Goal: Information Seeking & Learning: Find specific fact

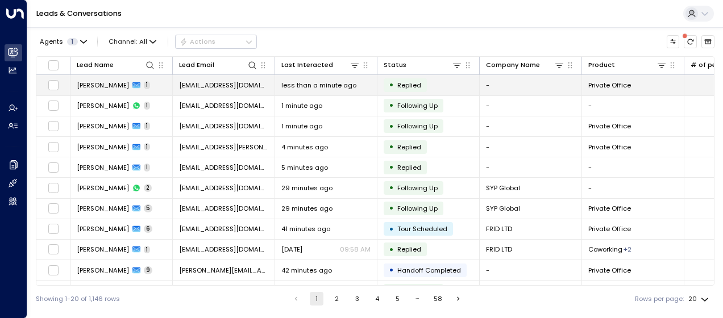
click at [109, 82] on span "[PERSON_NAME]" at bounding box center [103, 85] width 52 height 9
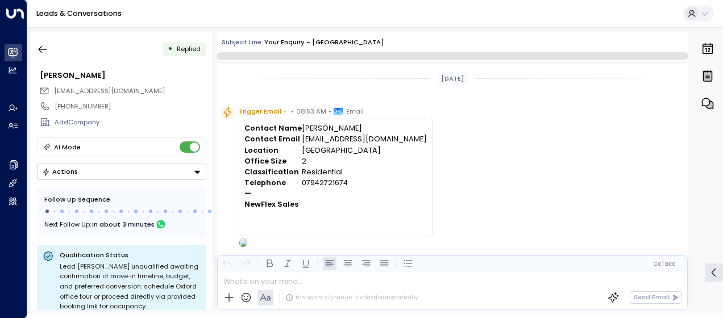
scroll to position [375, 0]
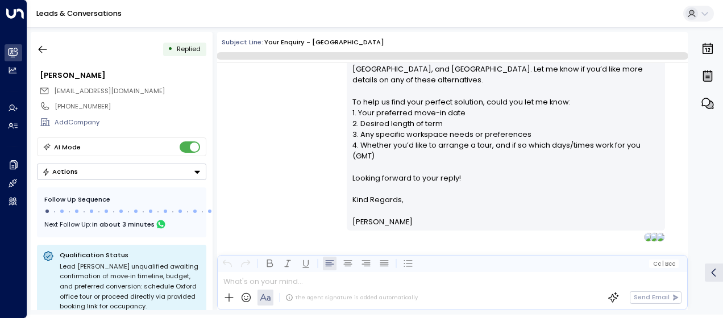
click at [307, 149] on div "[PERSON_NAME] • 08:54 AM • Email Hi [PERSON_NAME], Thank you for your interest …" at bounding box center [452, 63] width 470 height 358
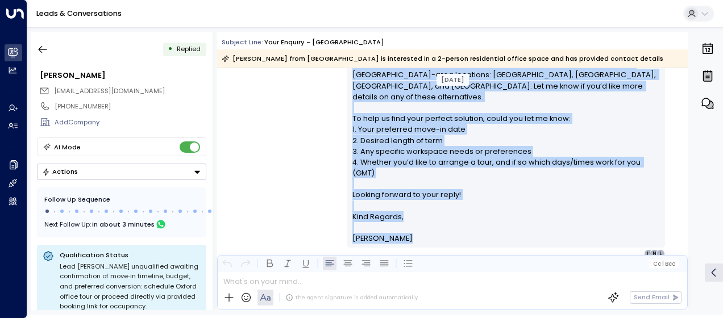
scroll to position [381, 0]
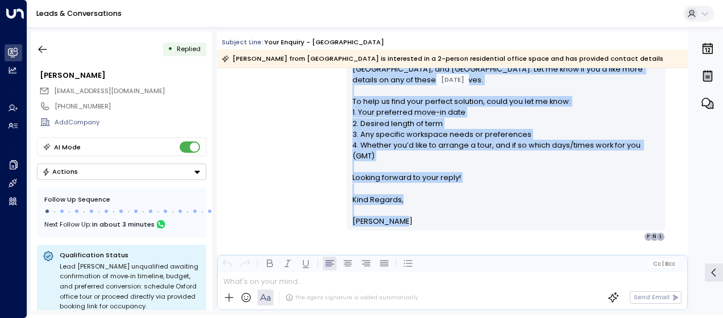
drag, startPoint x: 349, startPoint y: 109, endPoint x: 411, endPoint y: 199, distance: 109.0
click at [411, 199] on div "Hi [PERSON_NAME], Thank you for your interest in our Oxford private offices. Ba…" at bounding box center [505, 63] width 318 height 334
drag, startPoint x: 411, startPoint y: 199, endPoint x: 388, endPoint y: 191, distance: 24.4
copy div "Hi [PERSON_NAME], Thank you for your interest in our Oxford private offices. Ba…"
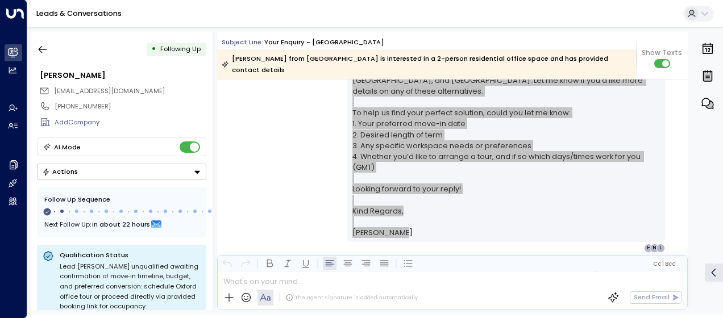
scroll to position [474, 0]
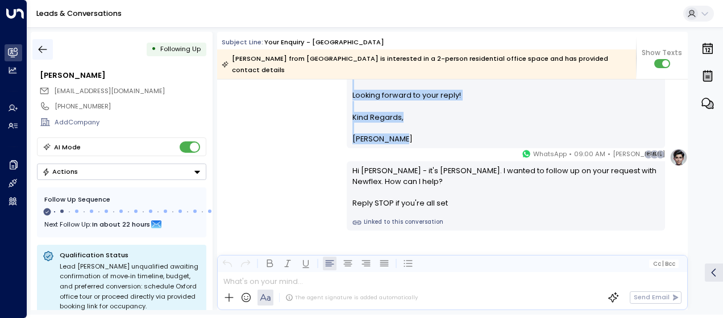
click at [49, 47] on button "button" at bounding box center [42, 49] width 20 height 20
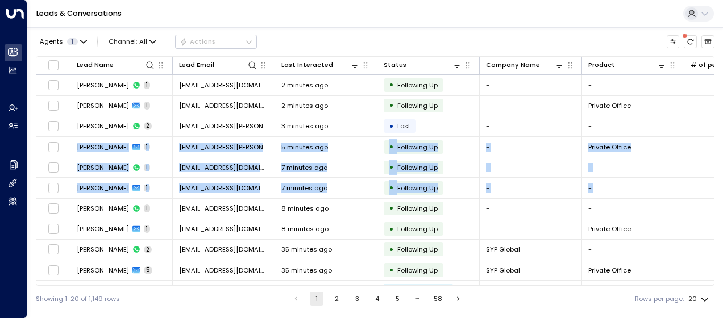
drag, startPoint x: 714, startPoint y: 118, endPoint x: 720, endPoint y: 194, distance: 76.9
click at [720, 194] on div "Agents 1 Channel: All Actions Lead Name Lead Email Last Interacted Status Compa…" at bounding box center [374, 169] width 695 height 285
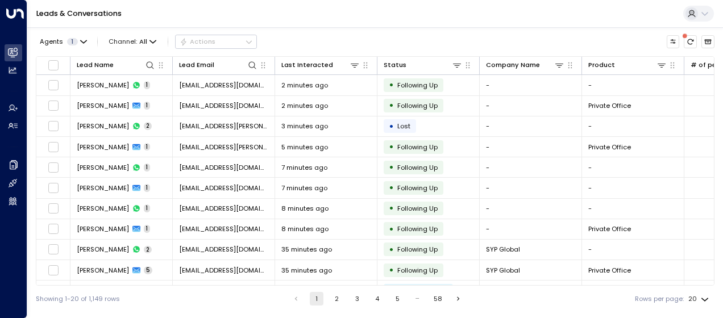
click at [576, 298] on div "Showing 1-20 of 1,149 rows 1 2 3 4 5 … 58 Rows per page: 20 **" at bounding box center [375, 299] width 678 height 26
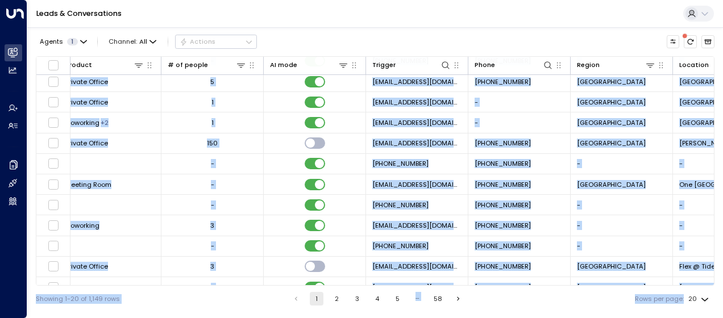
scroll to position [199, 588]
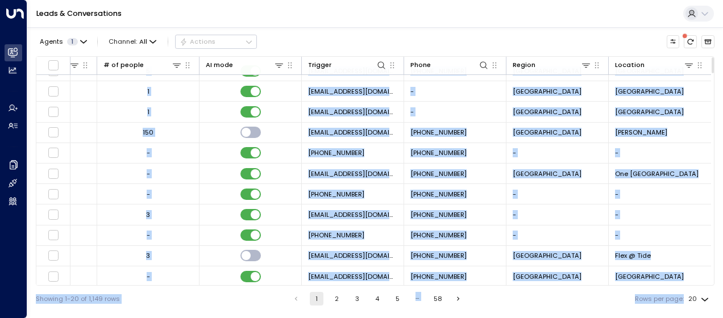
drag, startPoint x: 711, startPoint y: 129, endPoint x: 720, endPoint y: 347, distance: 218.3
click at [720, 312] on html "Overview Leads & Conversations Leads & Conversations Analytics Analytics Agents…" at bounding box center [361, 156] width 723 height 312
click at [315, 295] on button "1" at bounding box center [317, 299] width 14 height 14
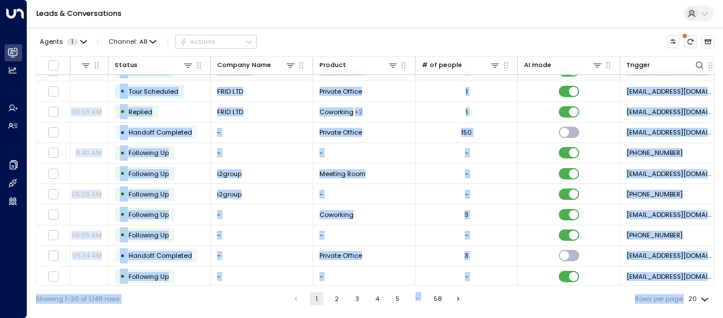
scroll to position [199, 0]
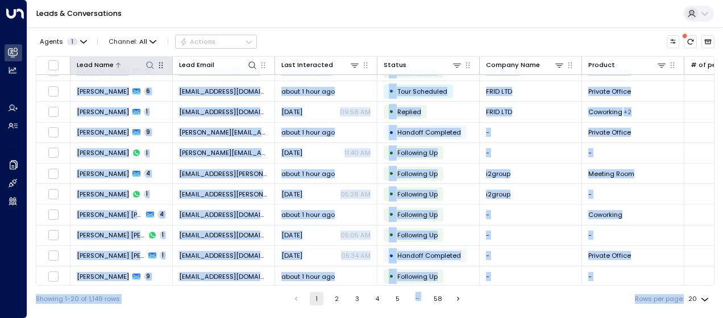
click at [153, 64] on icon at bounding box center [149, 65] width 9 height 9
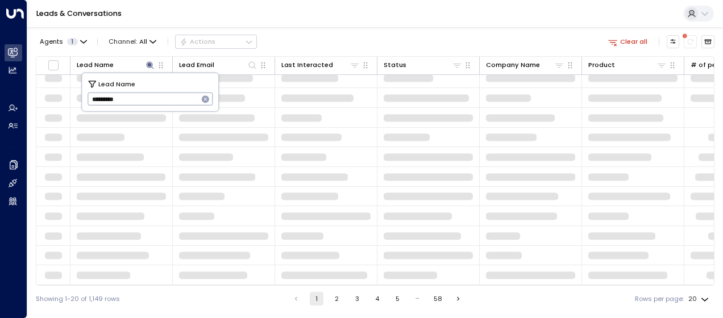
scroll to position [182, 0]
click at [111, 101] on input "*********" at bounding box center [142, 99] width 111 height 19
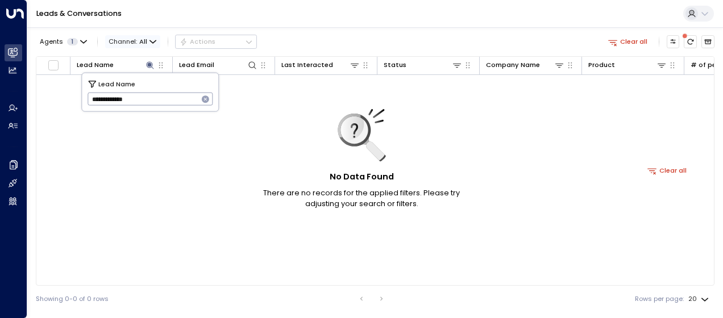
scroll to position [0, 0]
type input "**********"
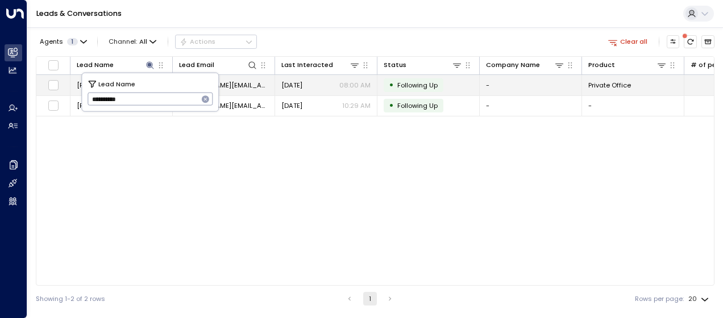
click at [298, 85] on span "[DATE]" at bounding box center [291, 85] width 21 height 9
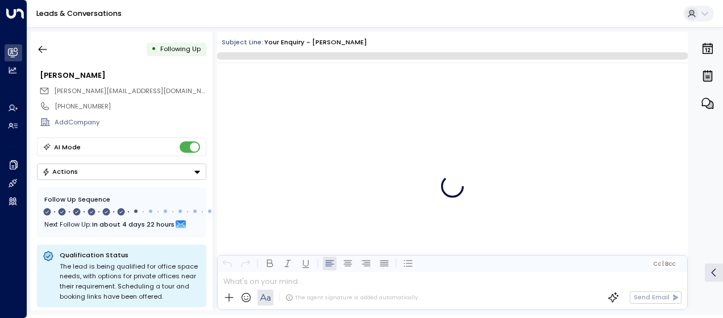
scroll to position [2557, 0]
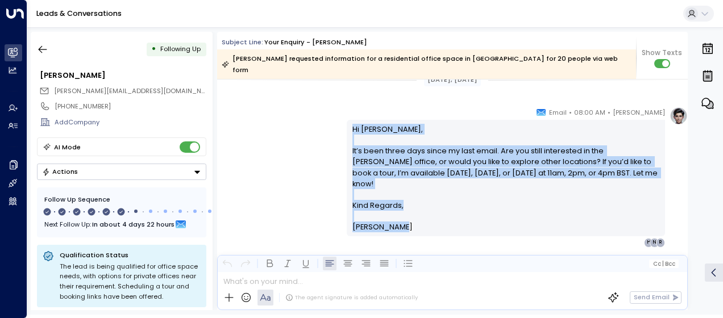
drag, startPoint x: 350, startPoint y: 115, endPoint x: 403, endPoint y: 209, distance: 108.4
click at [403, 209] on div "Hi [PERSON_NAME], It’s been three days since my last email. Are you still inter…" at bounding box center [505, 178] width 307 height 109
drag, startPoint x: 403, startPoint y: 209, endPoint x: 357, endPoint y: 173, distance: 59.1
copy div "Hi [PERSON_NAME], It’s been three days since my last email. Are you still inter…"
click at [43, 48] on icon "button" at bounding box center [42, 49] width 11 height 11
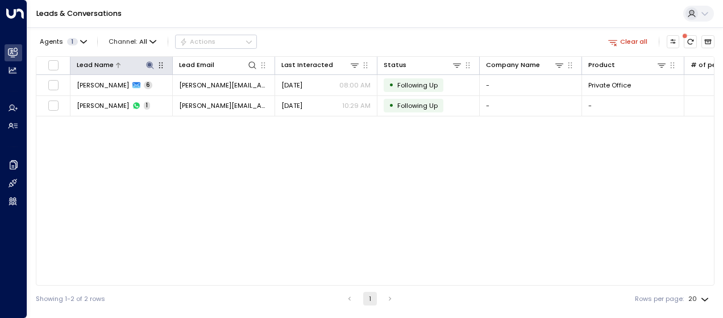
click at [148, 61] on icon at bounding box center [149, 65] width 9 height 9
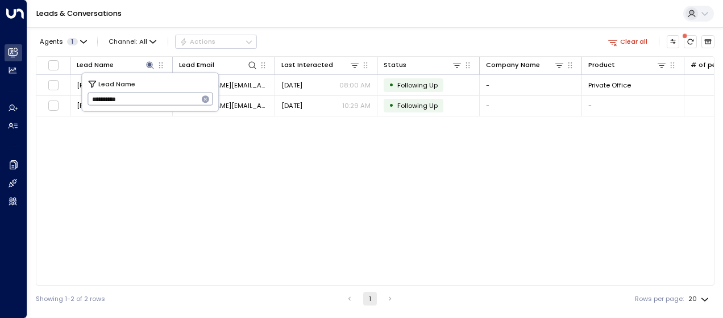
drag, startPoint x: 90, startPoint y: 98, endPoint x: 152, endPoint y: 99, distance: 61.9
click at [152, 99] on input "**********" at bounding box center [142, 99] width 111 height 19
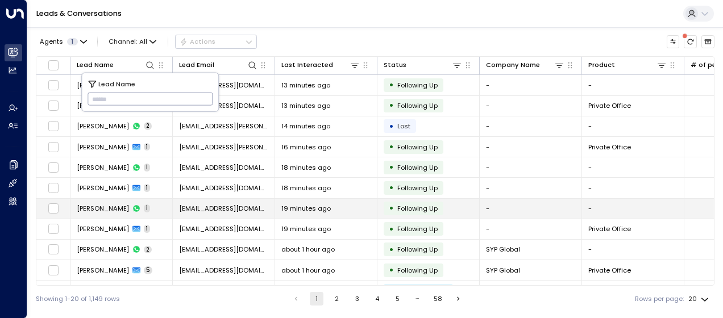
type input "**********"
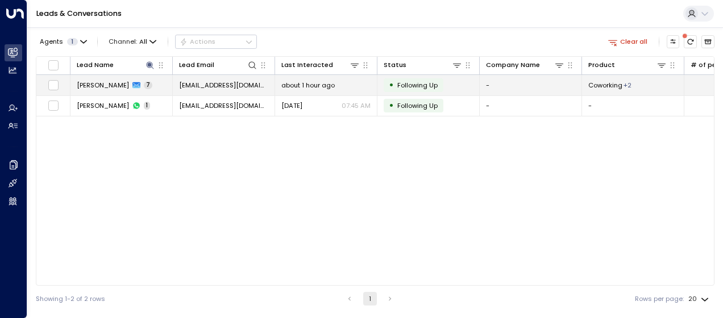
click at [316, 82] on span "about 1 hour ago" at bounding box center [307, 85] width 53 height 9
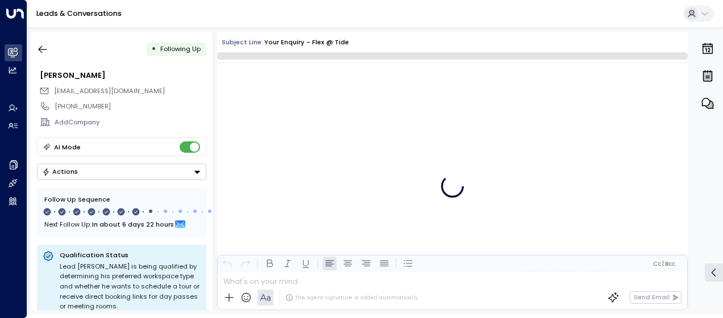
scroll to position [3235, 0]
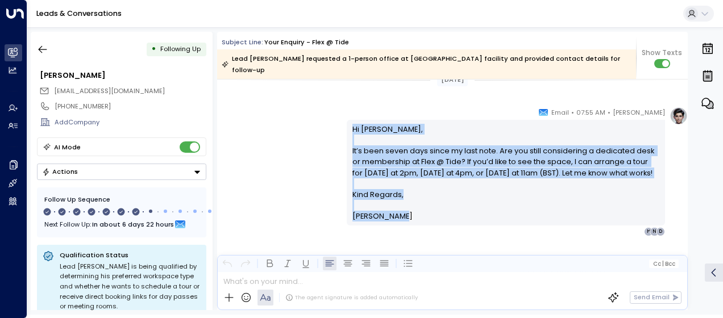
drag, startPoint x: 349, startPoint y: 115, endPoint x: 407, endPoint y: 205, distance: 106.8
click at [407, 205] on div "Hi [PERSON_NAME], It’s been seven days since my last note. Are you still consid…" at bounding box center [505, 172] width 318 height 105
drag, startPoint x: 407, startPoint y: 205, endPoint x: 371, endPoint y: 173, distance: 47.8
copy div "Hi [PERSON_NAME], It’s been seven days since my last note. Are you still consid…"
click at [45, 47] on icon "button" at bounding box center [42, 49] width 11 height 11
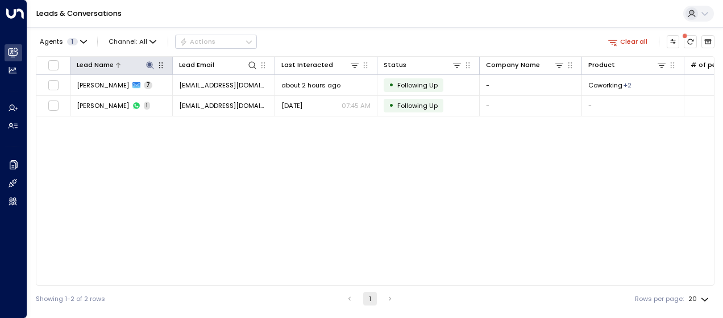
click at [150, 64] on icon at bounding box center [149, 64] width 7 height 7
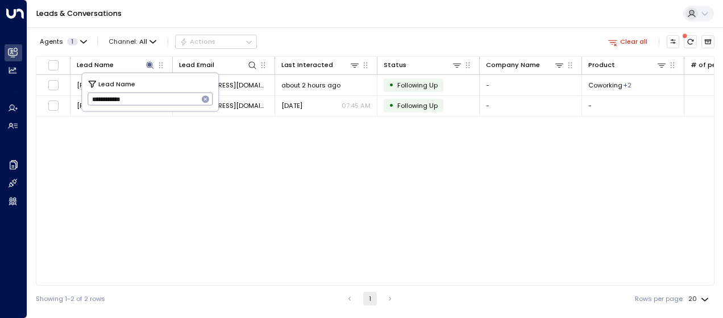
drag, startPoint x: 88, startPoint y: 95, endPoint x: 156, endPoint y: 99, distance: 67.7
click at [156, 99] on input "**********" at bounding box center [142, 99] width 111 height 19
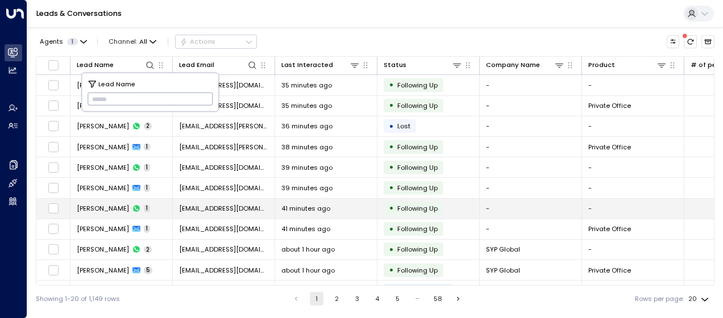
type input "**********"
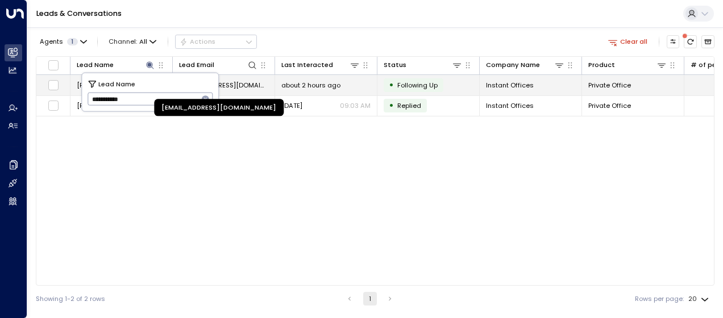
click at [237, 85] on span "[EMAIL_ADDRESS][DOMAIN_NAME]" at bounding box center [223, 85] width 89 height 9
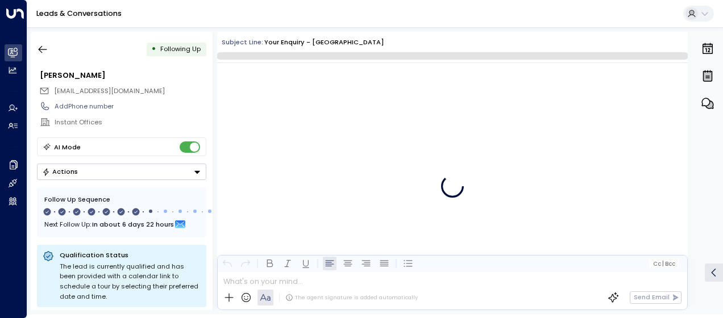
scroll to position [3444, 0]
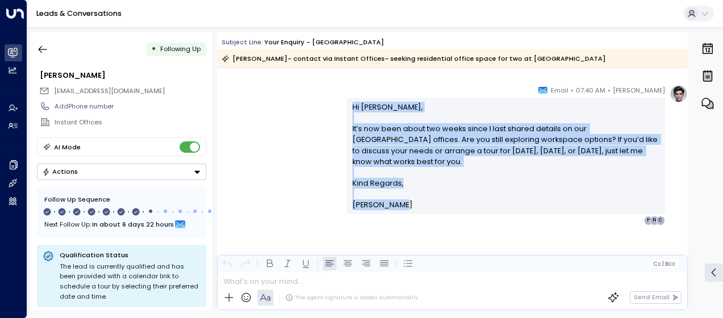
drag, startPoint x: 350, startPoint y: 101, endPoint x: 400, endPoint y: 218, distance: 127.2
click at [400, 218] on div "[PERSON_NAME] • 07:40 AM • Email Hi [PERSON_NAME], It’s now been about two week…" at bounding box center [505, 155] width 318 height 140
drag, startPoint x: 400, startPoint y: 218, endPoint x: 385, endPoint y: 194, distance: 28.1
copy div "Hi [PERSON_NAME], It’s now been about two weeks since I last shared details on …"
click at [42, 48] on icon "button" at bounding box center [42, 49] width 11 height 11
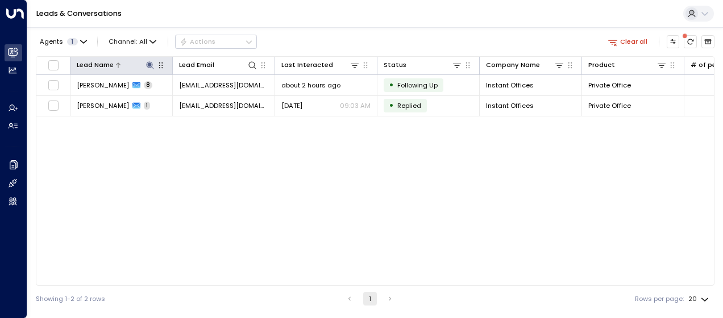
click at [149, 64] on icon at bounding box center [149, 64] width 7 height 7
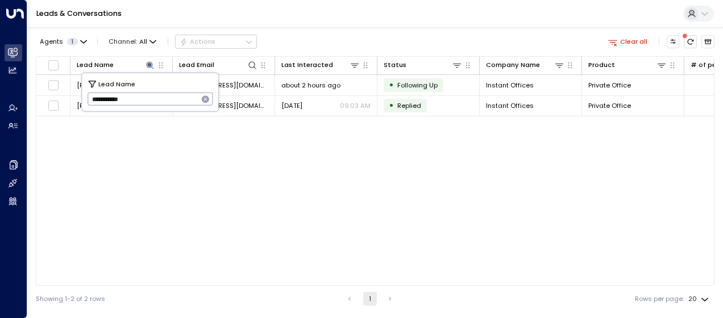
drag, startPoint x: 87, startPoint y: 99, endPoint x: 149, endPoint y: 97, distance: 62.0
click at [149, 97] on input "**********" at bounding box center [142, 99] width 111 height 19
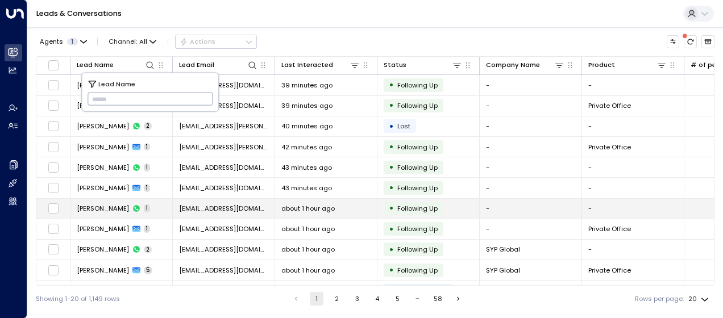
type input "**********"
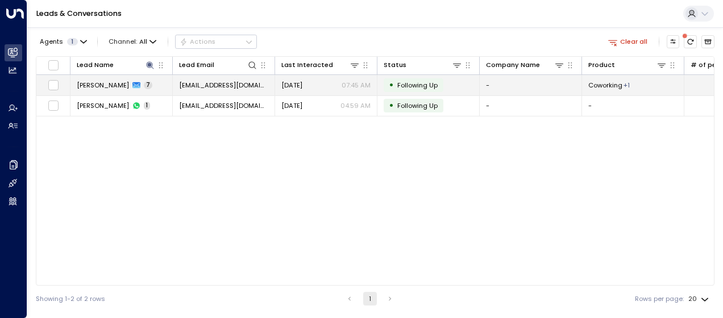
click at [298, 86] on span "[DATE]" at bounding box center [291, 85] width 21 height 9
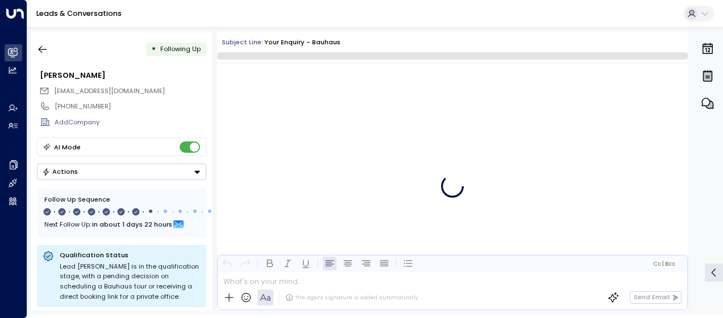
scroll to position [2885, 0]
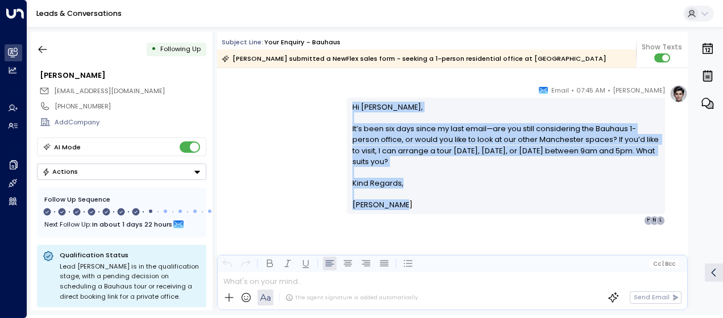
drag, startPoint x: 348, startPoint y: 100, endPoint x: 393, endPoint y: 206, distance: 115.0
click at [393, 206] on div "Hi [PERSON_NAME], It’s been six days since my last email—are you still consider…" at bounding box center [505, 156] width 318 height 116
drag, startPoint x: 393, startPoint y: 206, endPoint x: 382, endPoint y: 177, distance: 30.6
copy div "Hi [PERSON_NAME], It’s been six days since my last email—are you still consider…"
